Goal: Feedback & Contribution: Contribute content

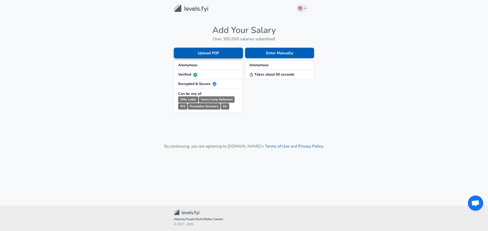
click at [220, 52] on button "Upload PDF" at bounding box center [208, 53] width 69 height 11
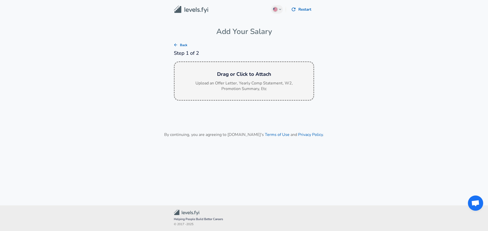
click at [243, 73] on h6 "Drag or Click to Attach" at bounding box center [244, 74] width 131 height 8
click at [242, 82] on p "Upload an Offer Letter, Yearly Comp Statement, W2, Promotion Summary, Etc" at bounding box center [244, 86] width 102 height 12
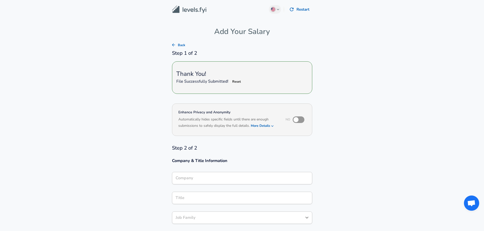
type input "Enthusiast Auto Holdings"
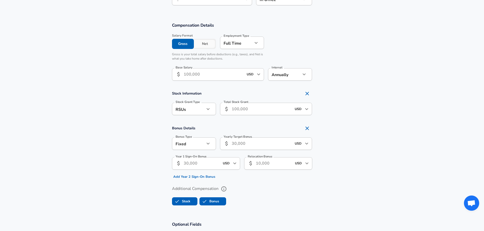
scroll to position [330, 0]
click at [220, 75] on input "Base Salary" at bounding box center [214, 73] width 60 height 12
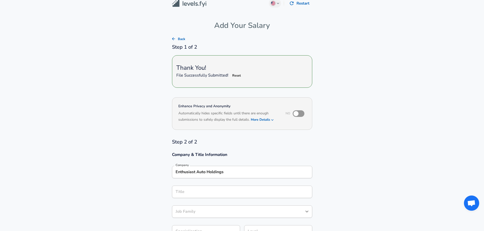
scroll to position [0, 0]
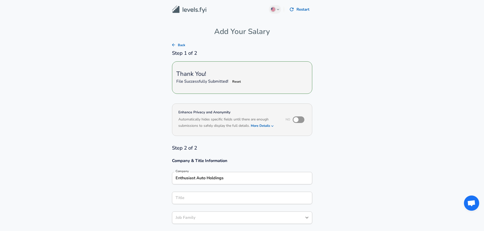
type input "65,000"
click at [307, 9] on button "Restart" at bounding box center [299, 9] width 25 height 11
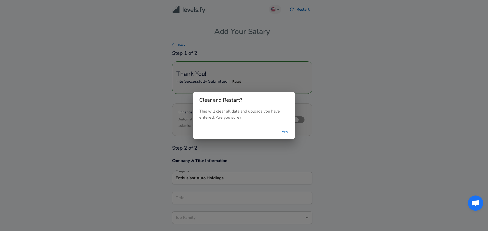
click at [61, 27] on div "Clear and Restart? This will clear all data and uploads you have entered. Are y…" at bounding box center [244, 115] width 488 height 231
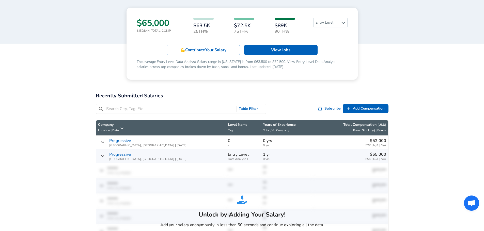
scroll to position [76, 0]
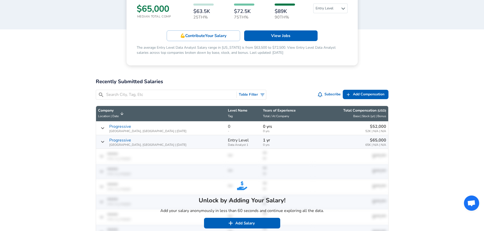
click at [122, 140] on link "Progressive" at bounding box center [120, 140] width 22 height 6
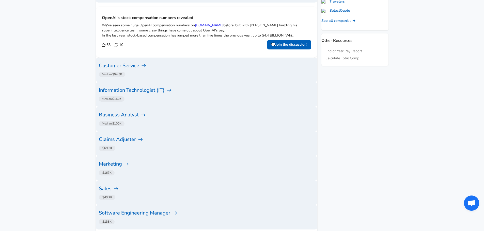
scroll to position [279, 0]
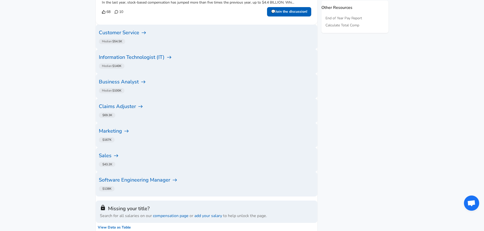
click at [125, 127] on h6 "Marketing" at bounding box center [206, 131] width 215 height 8
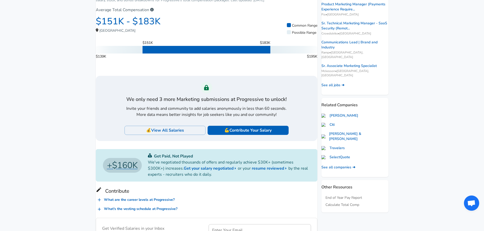
scroll to position [102, 0]
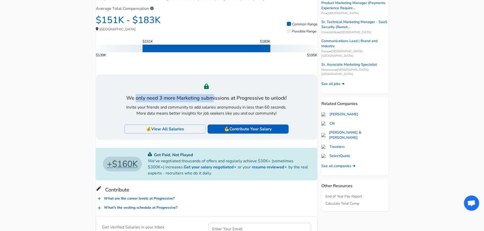
drag, startPoint x: 136, startPoint y: 101, endPoint x: 214, endPoint y: 101, distance: 77.7
click at [214, 101] on h3 "We only need 3 more Marketing submissions at Progressive to unlock!" at bounding box center [206, 98] width 161 height 8
click at [252, 101] on h3 "We only need 3 more Marketing submissions at Progressive to unlock!" at bounding box center [206, 98] width 161 height 8
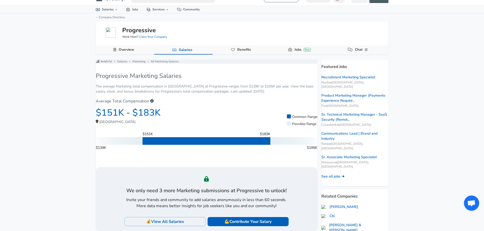
scroll to position [0, 0]
